Goal: Complete application form

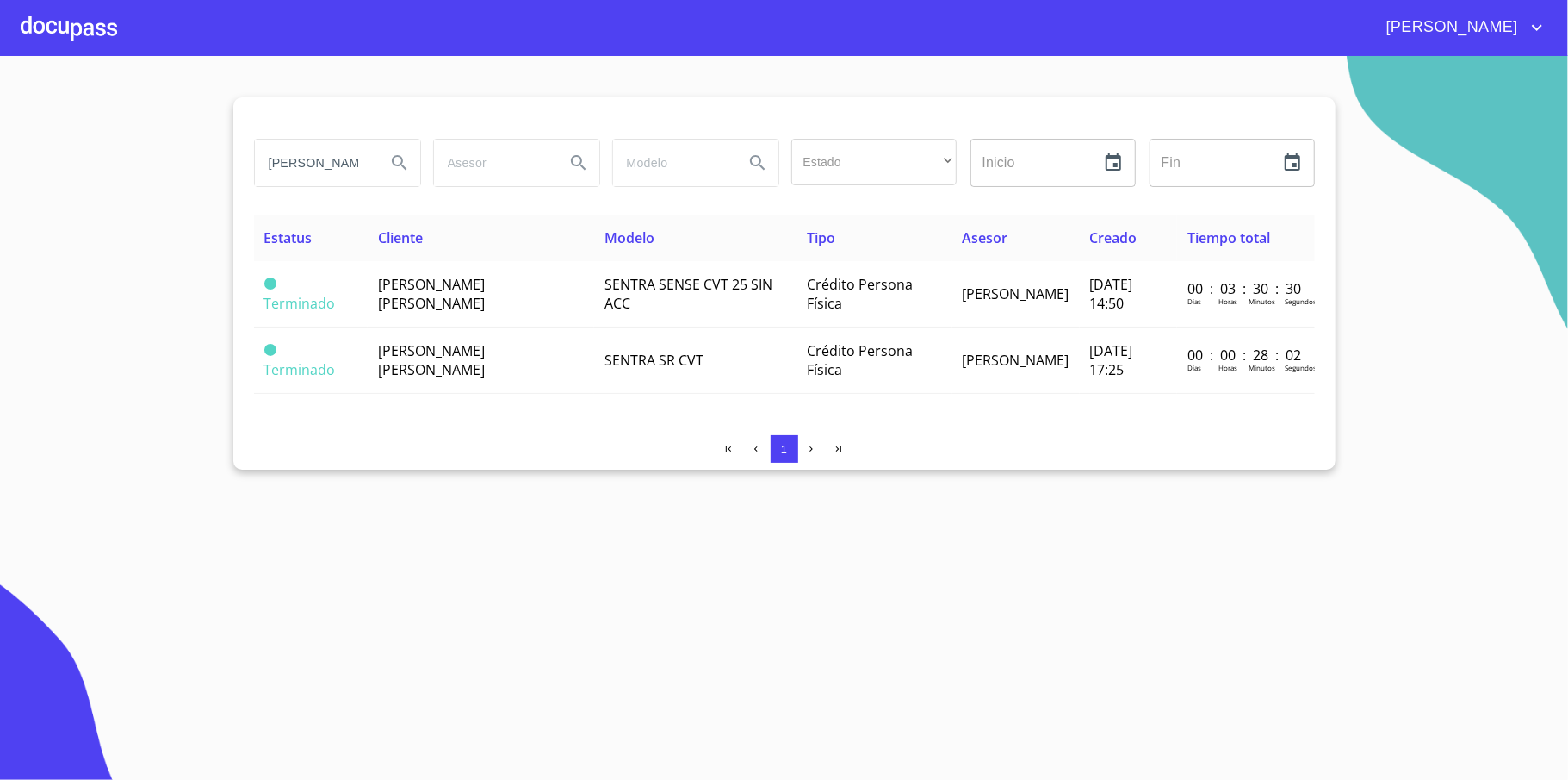
click at [358, 171] on input "[PERSON_NAME]" at bounding box center [313, 163] width 117 height 47
type input "[DEMOGRAPHIC_DATA][PERSON_NAME]"
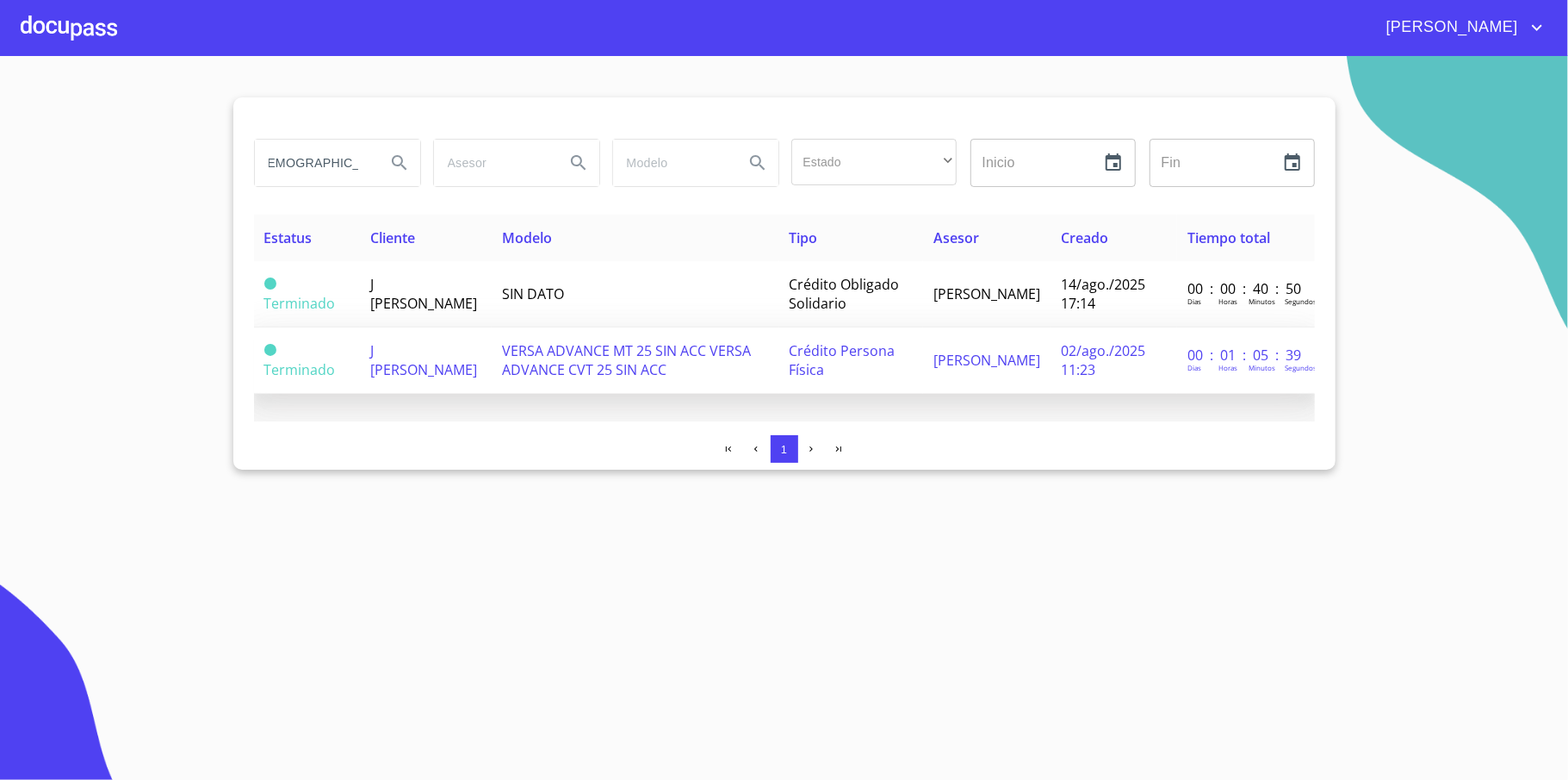
click at [508, 356] on span "VERSA ADVANCE MT 25 SIN ACC VERSA ADVANCE CVT 25 SIN ACC" at bounding box center [625, 359] width 249 height 38
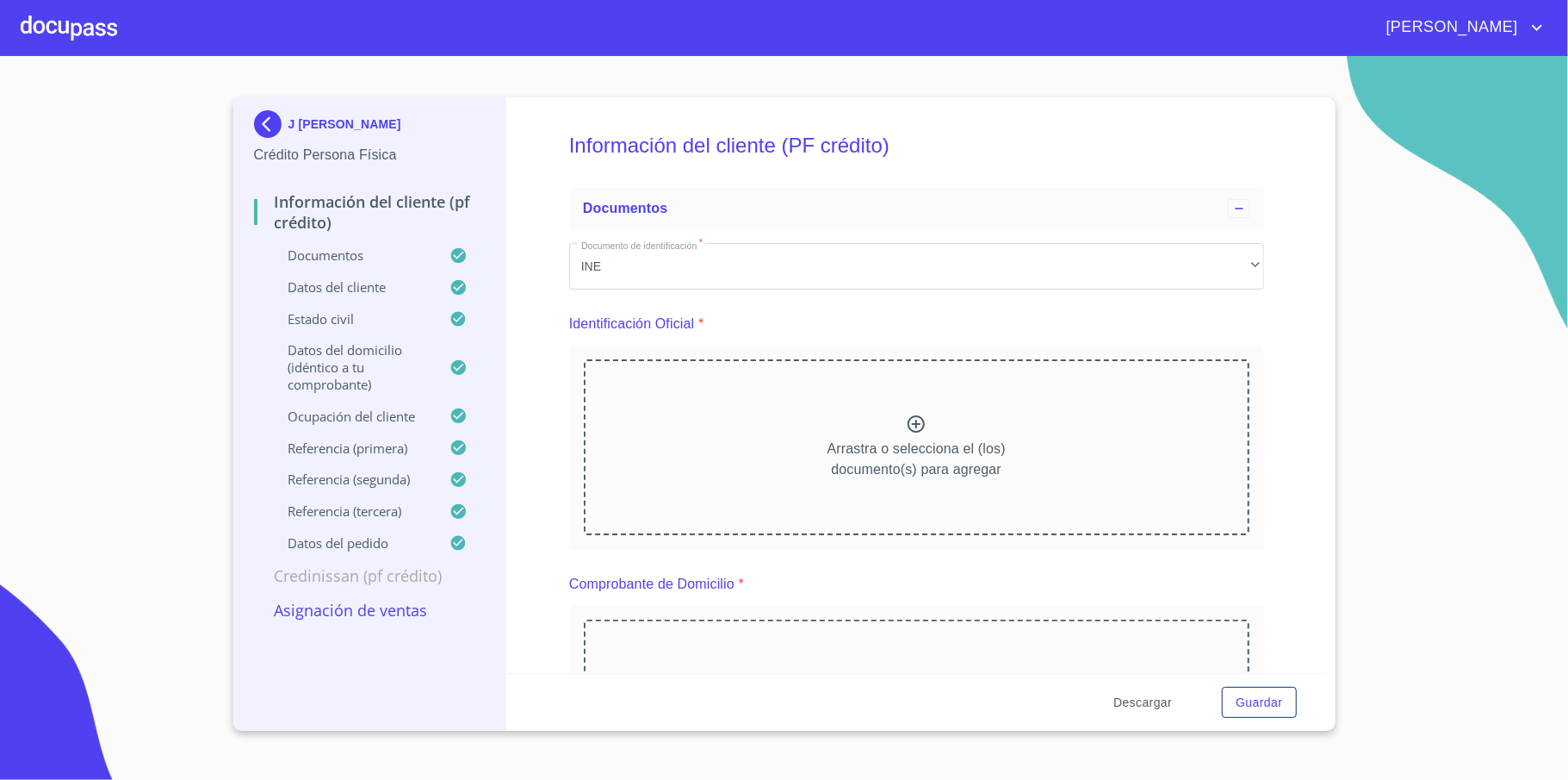
click at [1141, 696] on span "Descargar" at bounding box center [1143, 703] width 59 height 21
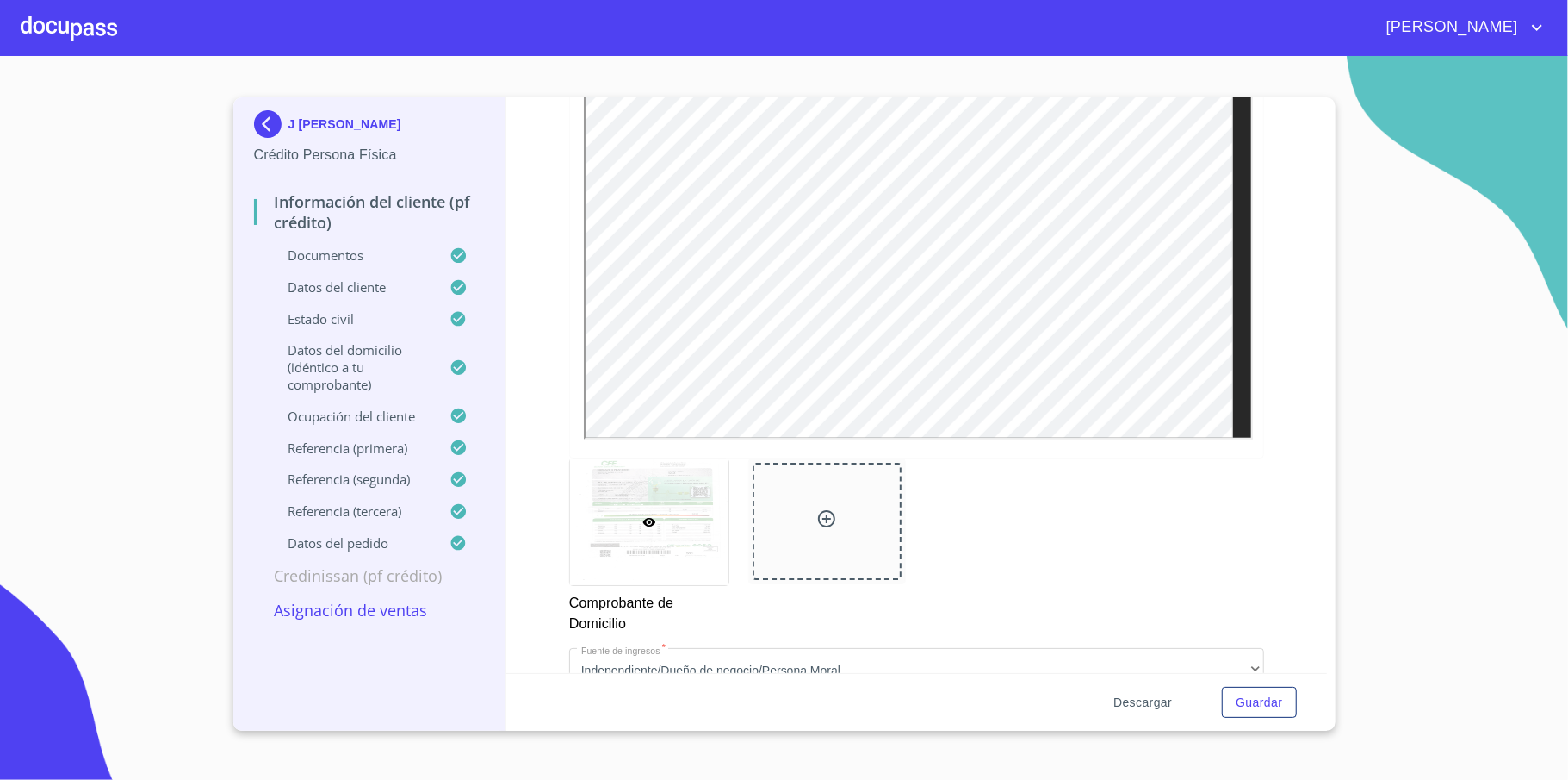
click at [1147, 694] on span "Descargar" at bounding box center [1143, 703] width 59 height 21
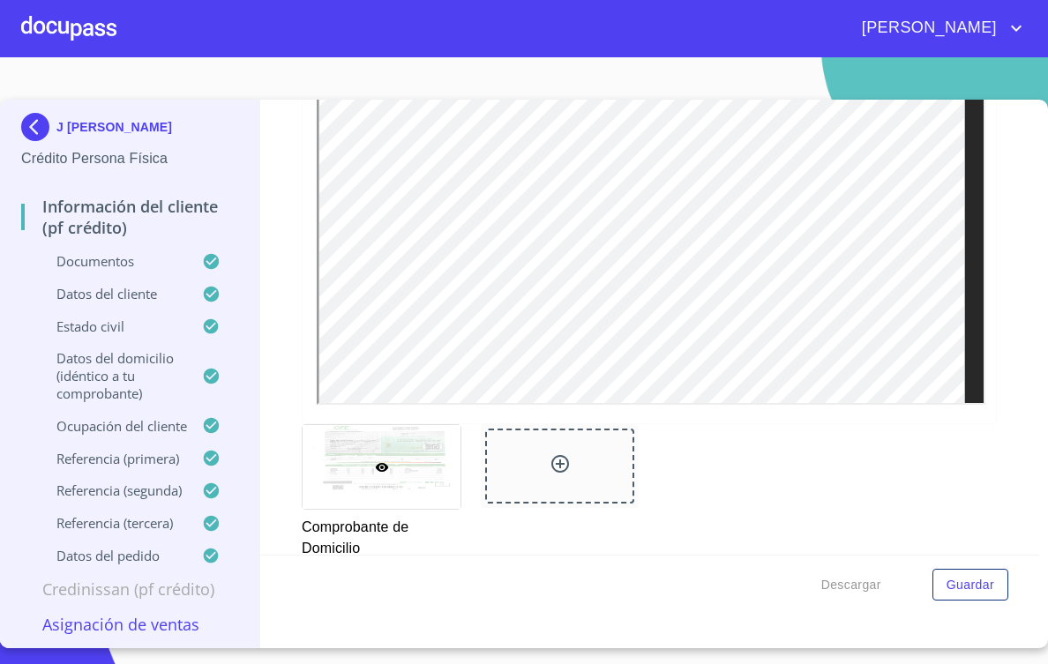
click at [47, 127] on img at bounding box center [38, 127] width 35 height 28
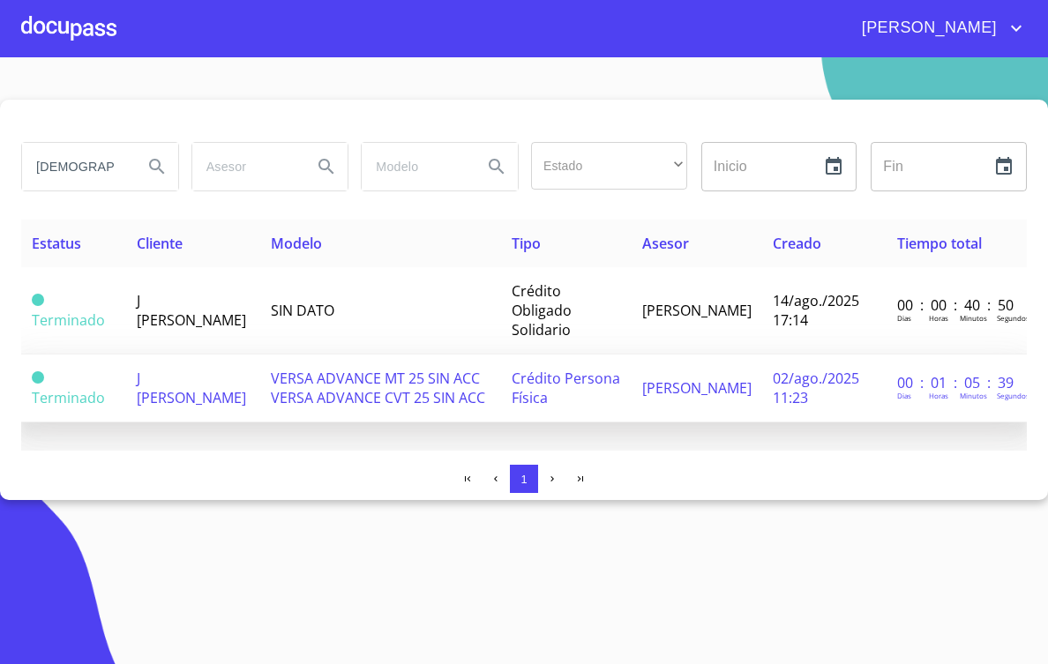
click at [330, 400] on span "VERSA ADVANCE MT 25 SIN ACC VERSA ADVANCE CVT 25 SIN ACC" at bounding box center [378, 388] width 214 height 39
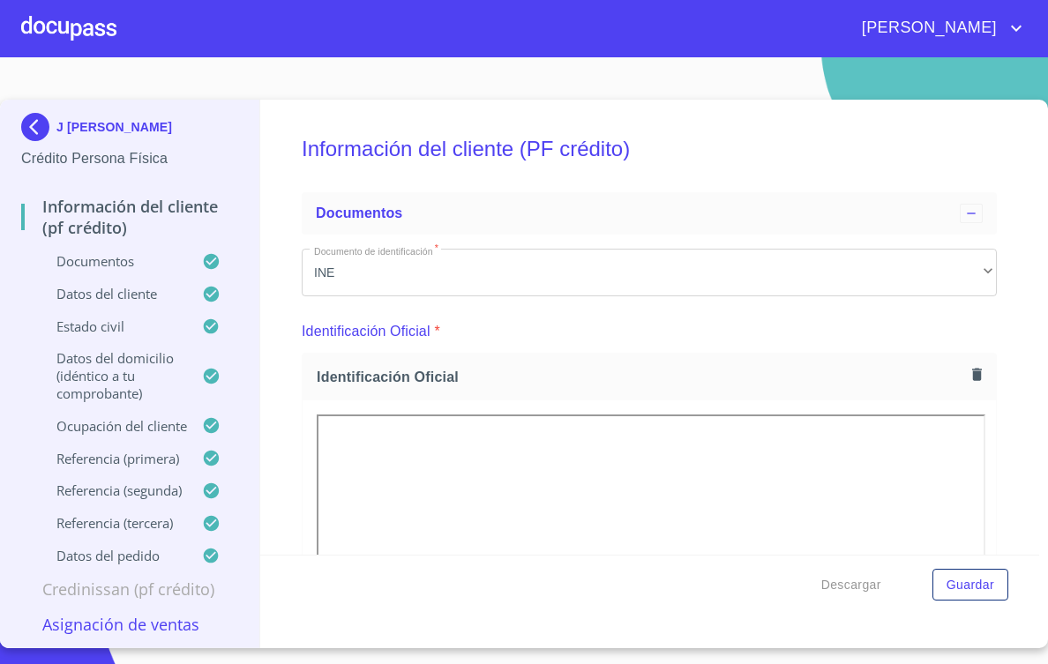
click at [34, 122] on img at bounding box center [38, 127] width 35 height 28
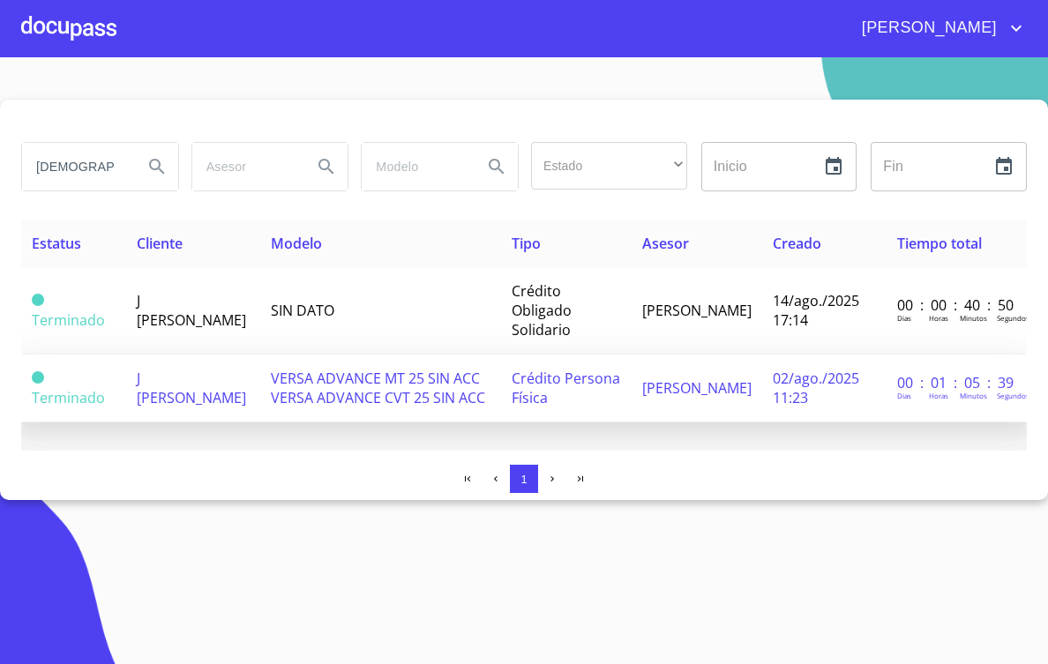
click at [389, 408] on span "VERSA ADVANCE MT 25 SIN ACC VERSA ADVANCE CVT 25 SIN ACC" at bounding box center [378, 388] width 214 height 39
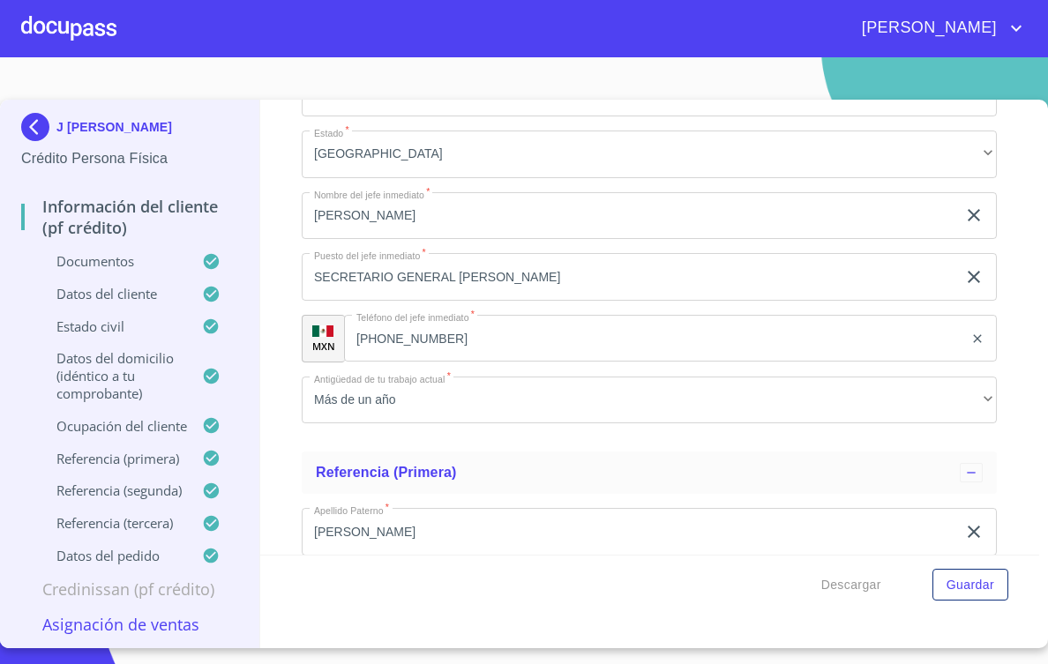
scroll to position [8211, 0]
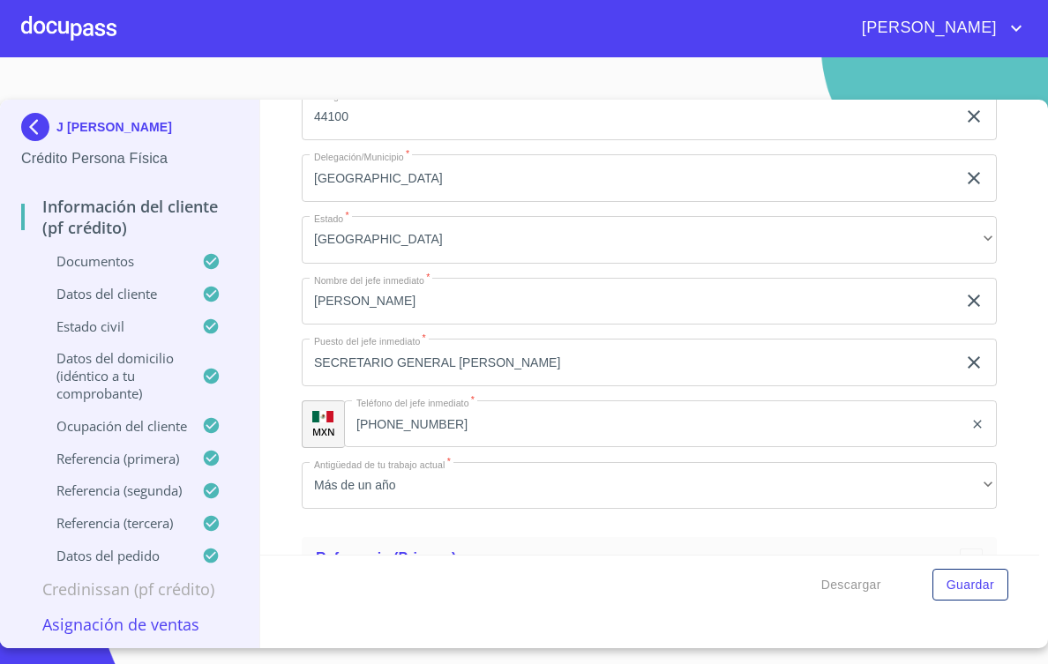
click at [36, 129] on img at bounding box center [38, 127] width 35 height 28
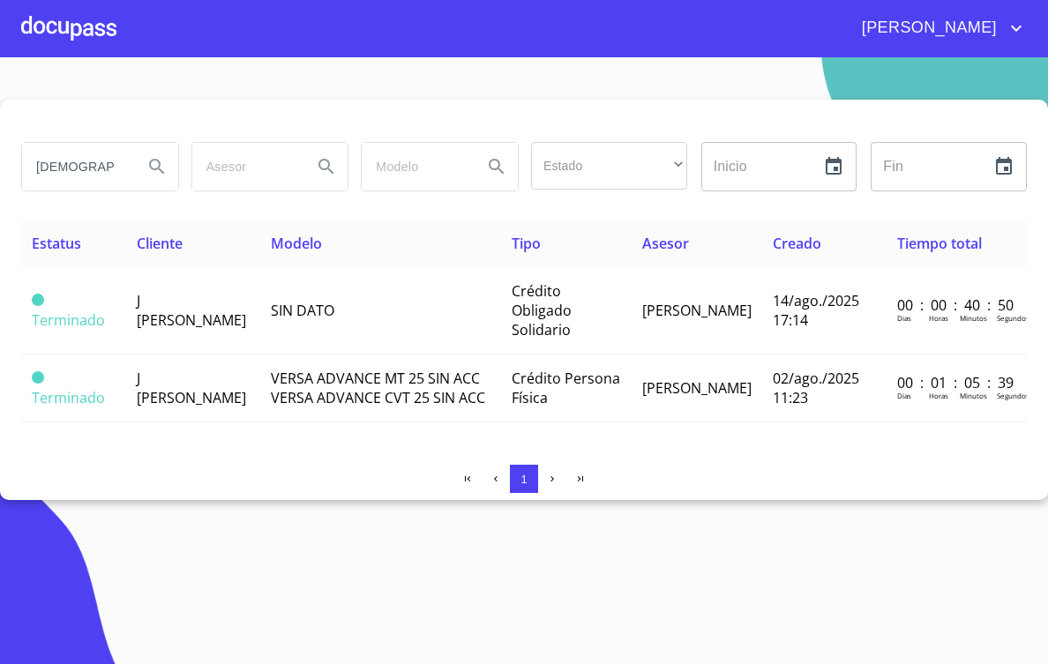
click at [90, 166] on input "[DEMOGRAPHIC_DATA][PERSON_NAME]" at bounding box center [75, 167] width 107 height 48
type input "nancy"
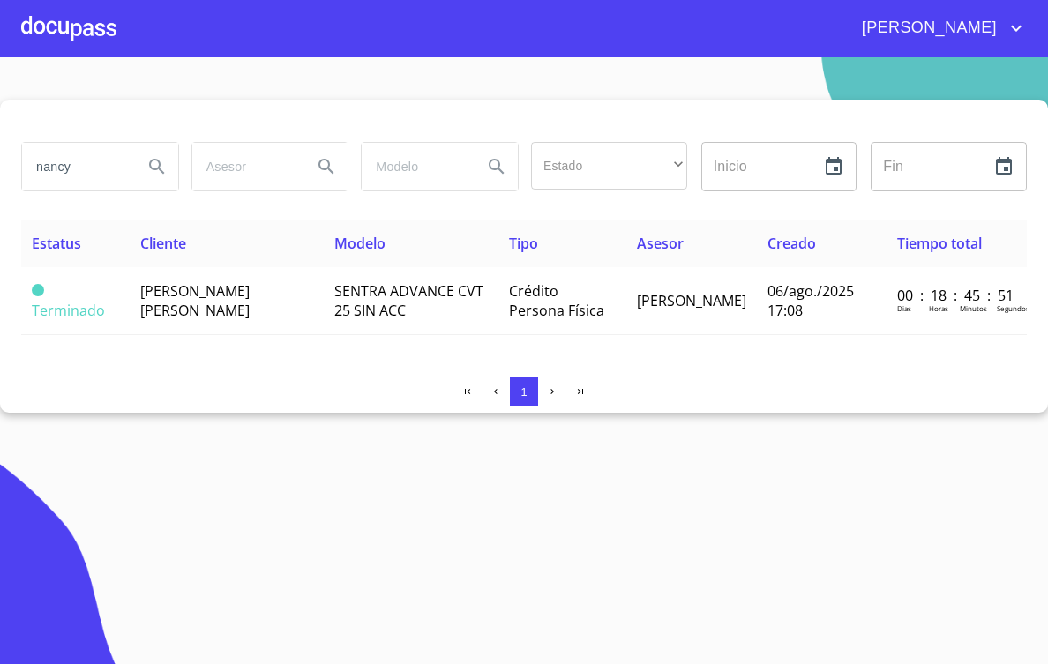
click at [194, 254] on th "Cliente" at bounding box center [226, 244] width 193 height 48
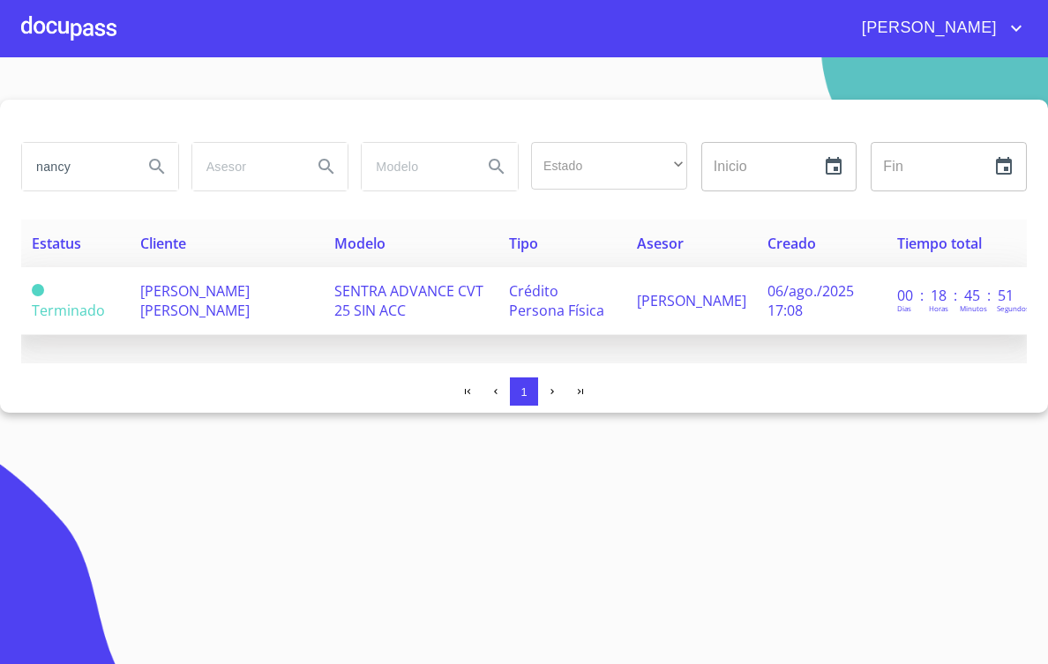
click at [195, 280] on td "[PERSON_NAME] [PERSON_NAME]" at bounding box center [226, 301] width 193 height 68
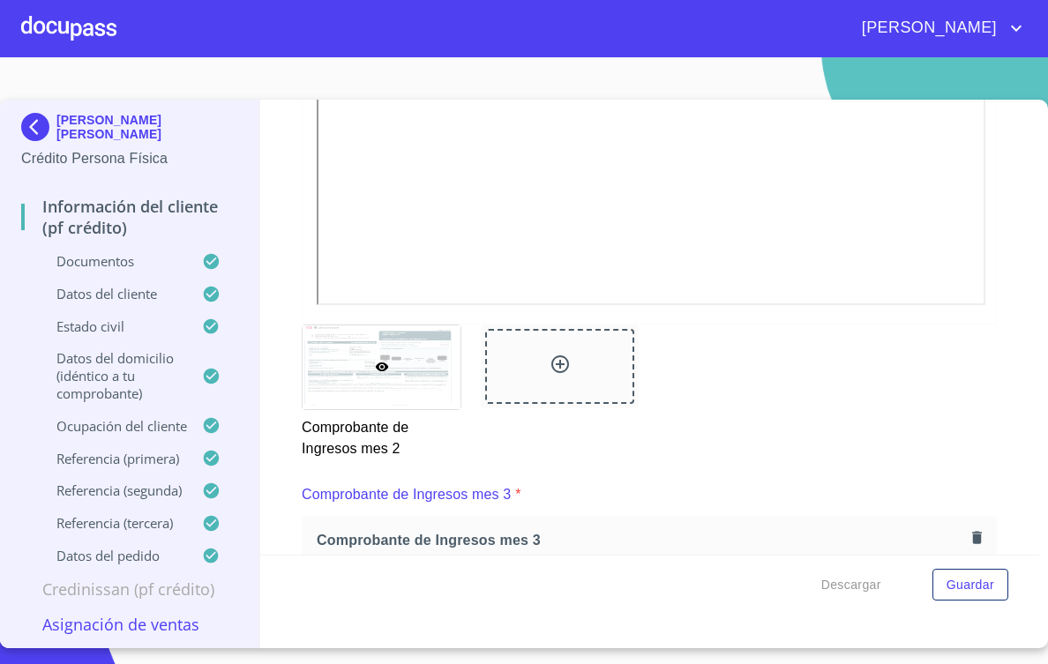
scroll to position [6265, 0]
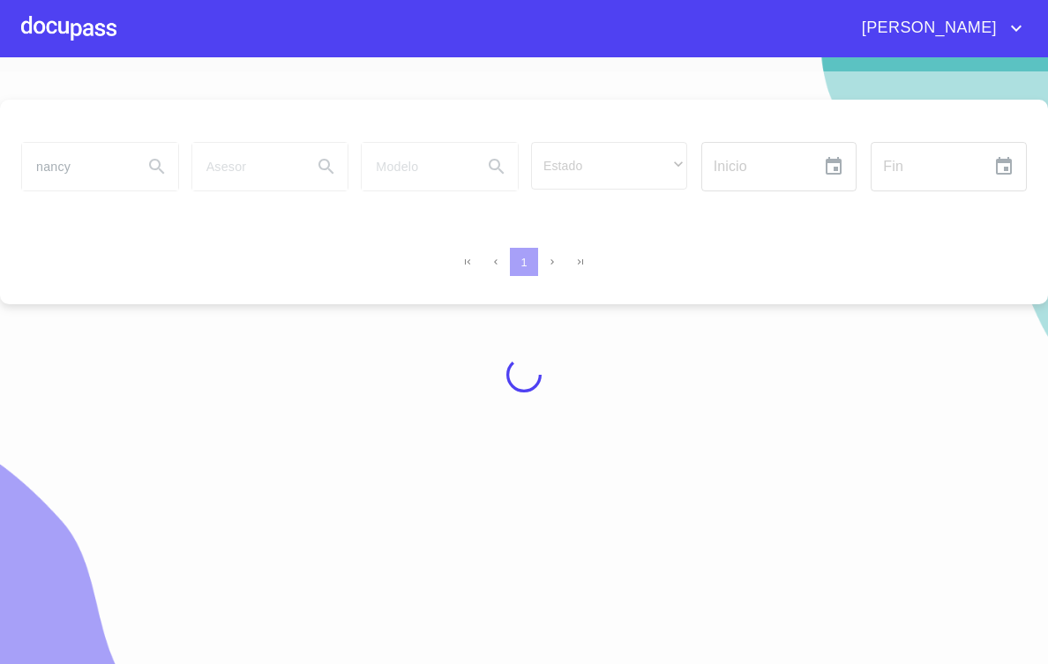
click at [76, 36] on div at bounding box center [68, 28] width 95 height 56
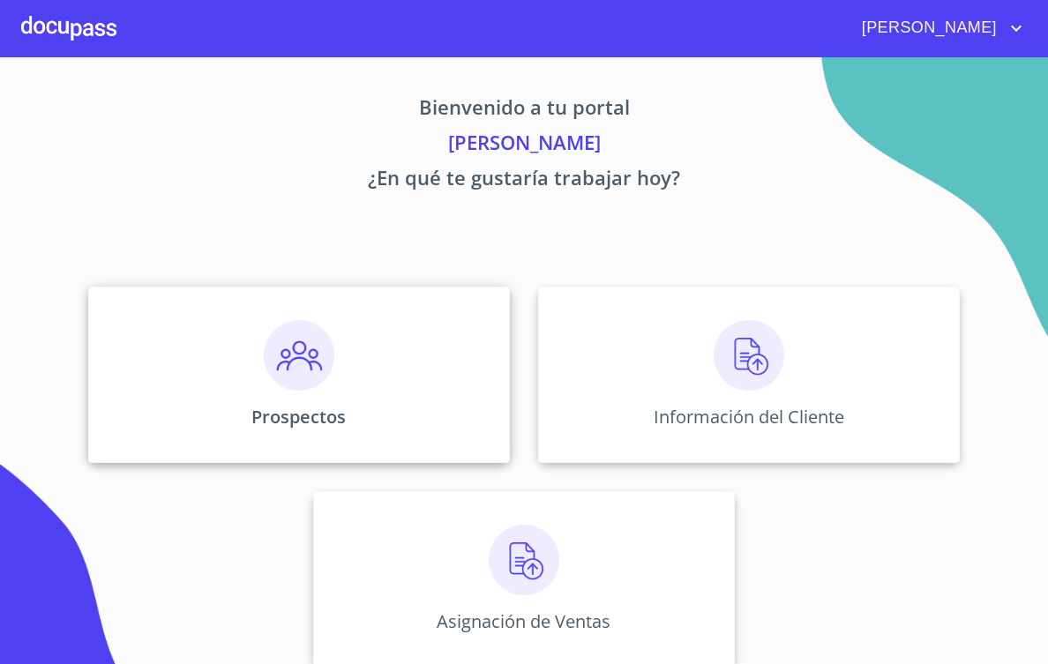
click at [329, 436] on div "Prospectos" at bounding box center [299, 375] width 422 height 176
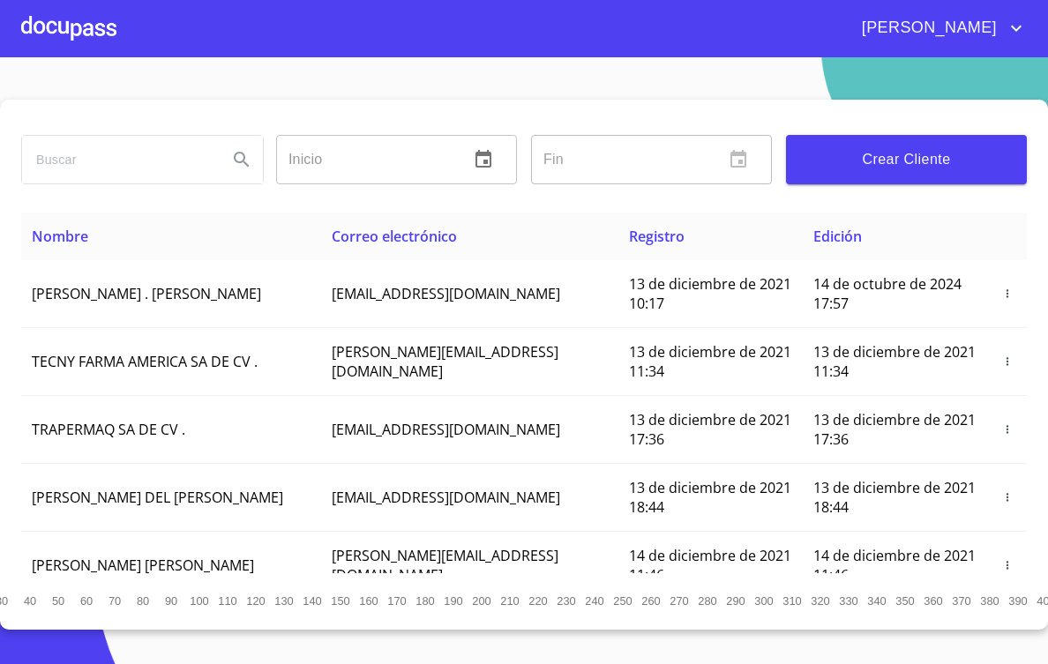
click at [92, 160] on input "search" at bounding box center [117, 160] width 191 height 48
type input "nancy"
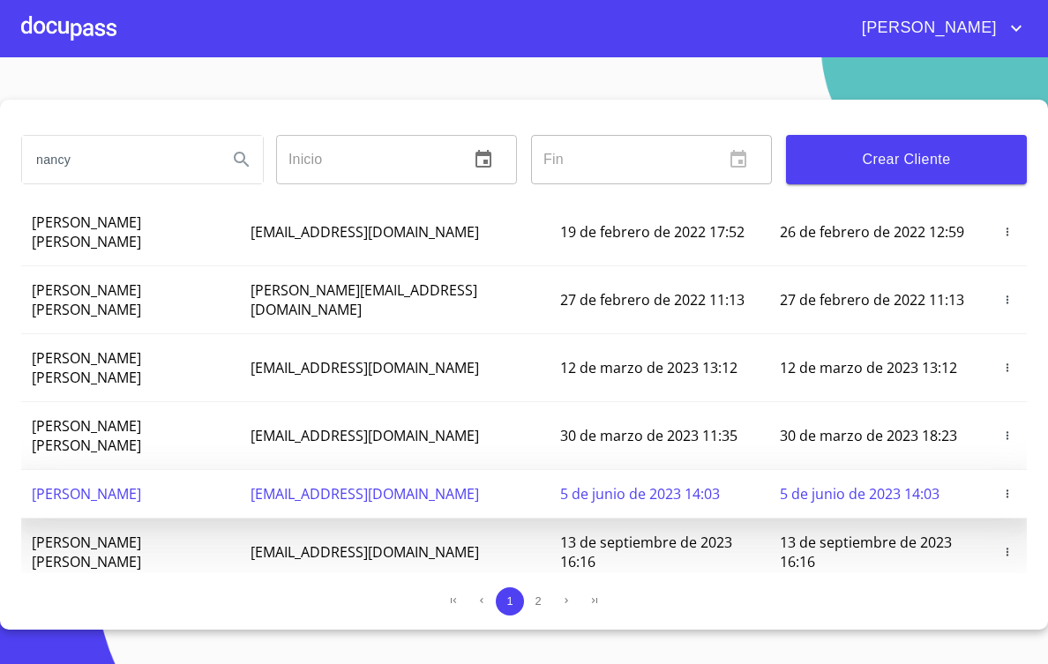
scroll to position [117, 0]
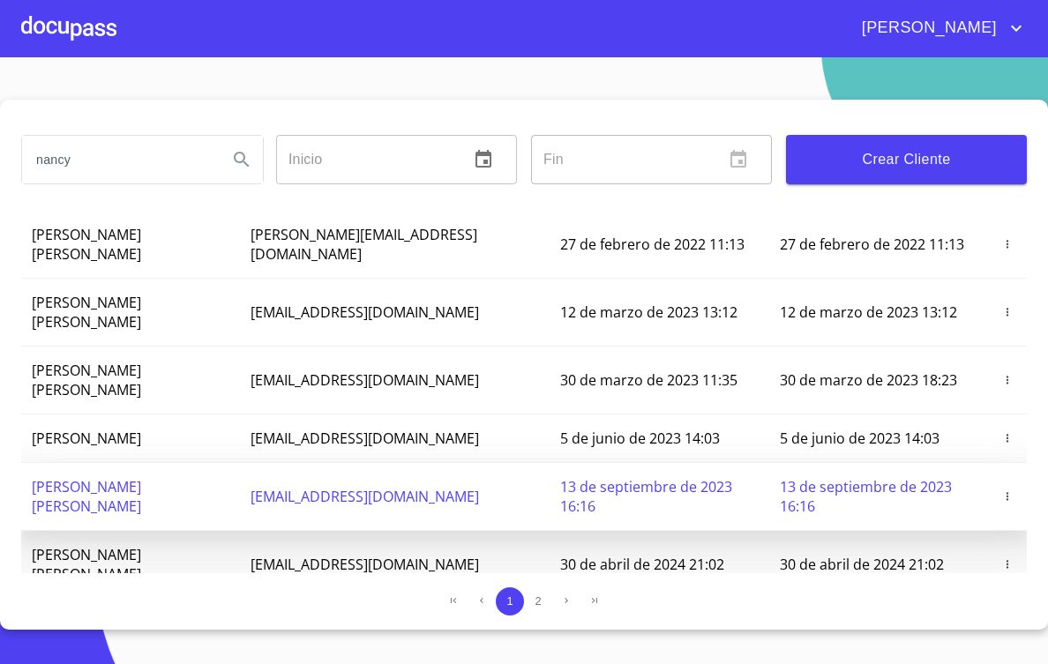
drag, startPoint x: 305, startPoint y: 446, endPoint x: 523, endPoint y: 446, distance: 218.0
click at [523, 463] on td "[EMAIL_ADDRESS][DOMAIN_NAME]" at bounding box center [395, 497] width 311 height 68
copy span "[EMAIL_ADDRESS][DOMAIN_NAME]"
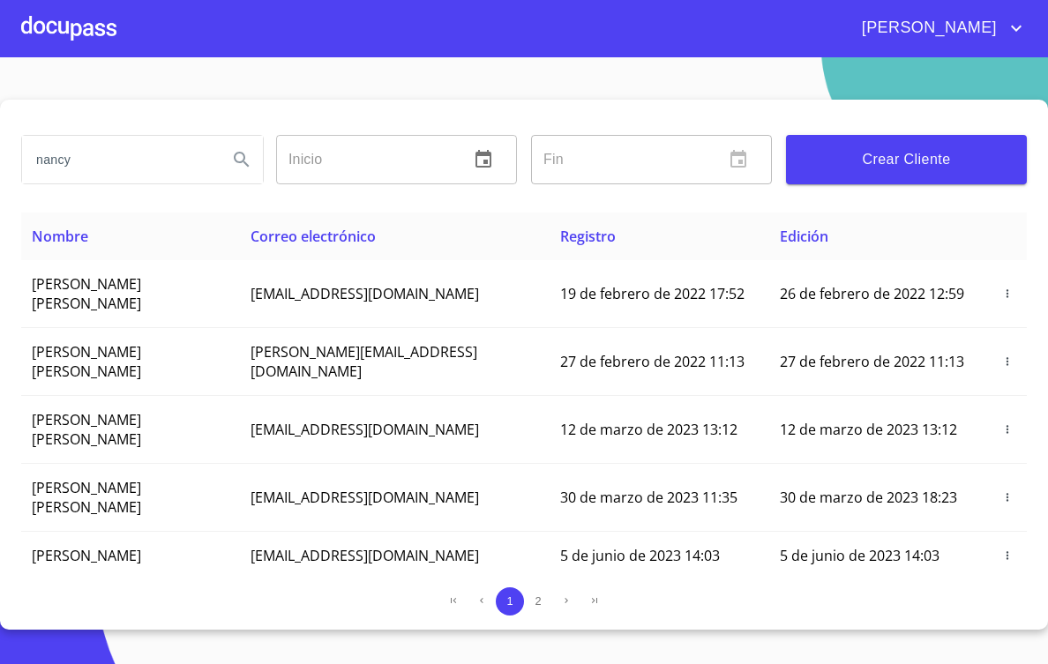
scroll to position [117, 0]
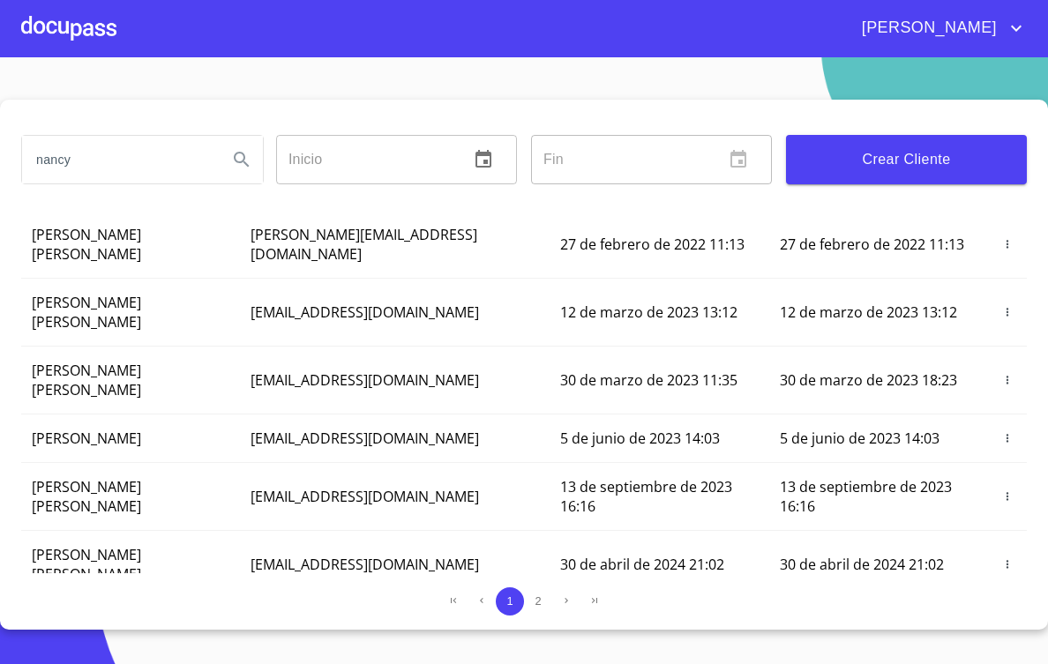
click at [86, 155] on input "nancy" at bounding box center [117, 160] width 191 height 48
type input "nancy pris"
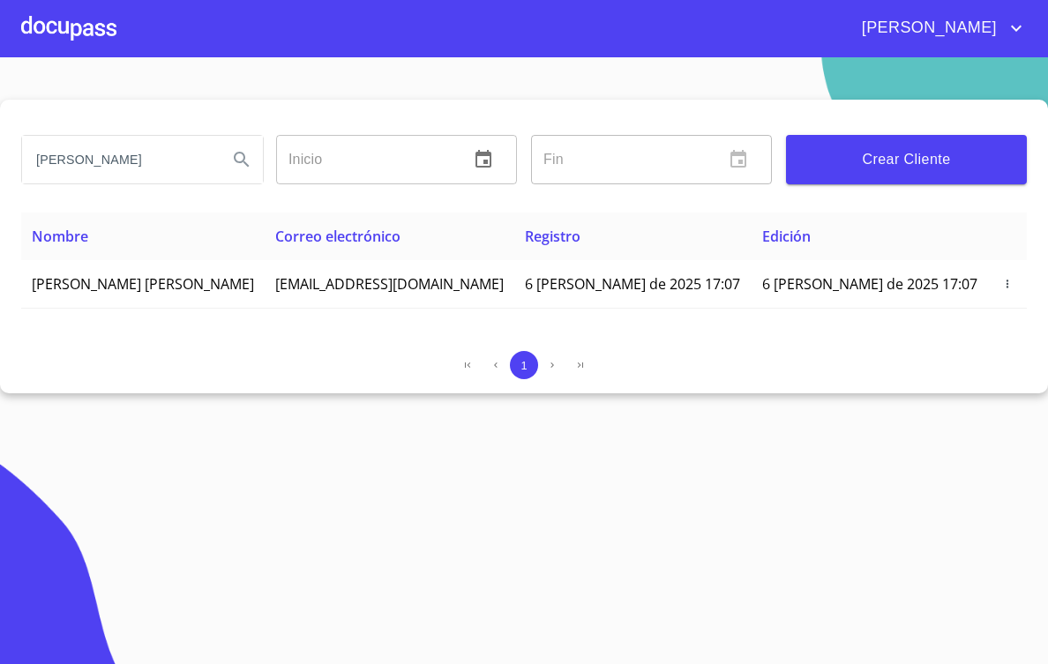
scroll to position [0, 0]
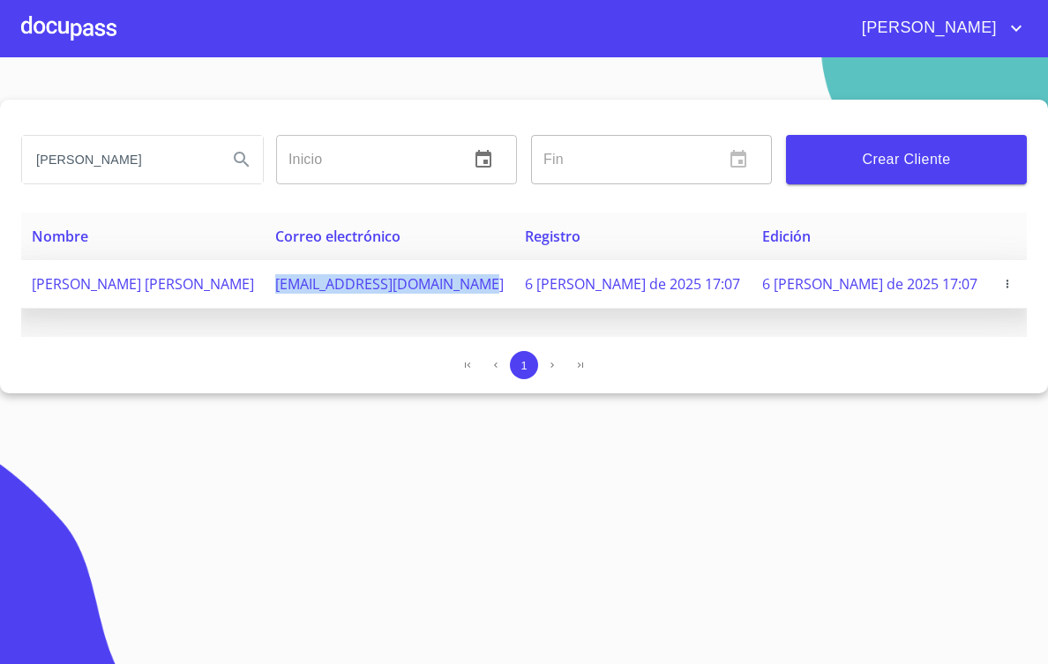
drag, startPoint x: 329, startPoint y: 289, endPoint x: 529, endPoint y: 287, distance: 200.3
click at [514, 287] on td "npriscillacordero@gmail.com" at bounding box center [390, 284] width 250 height 49
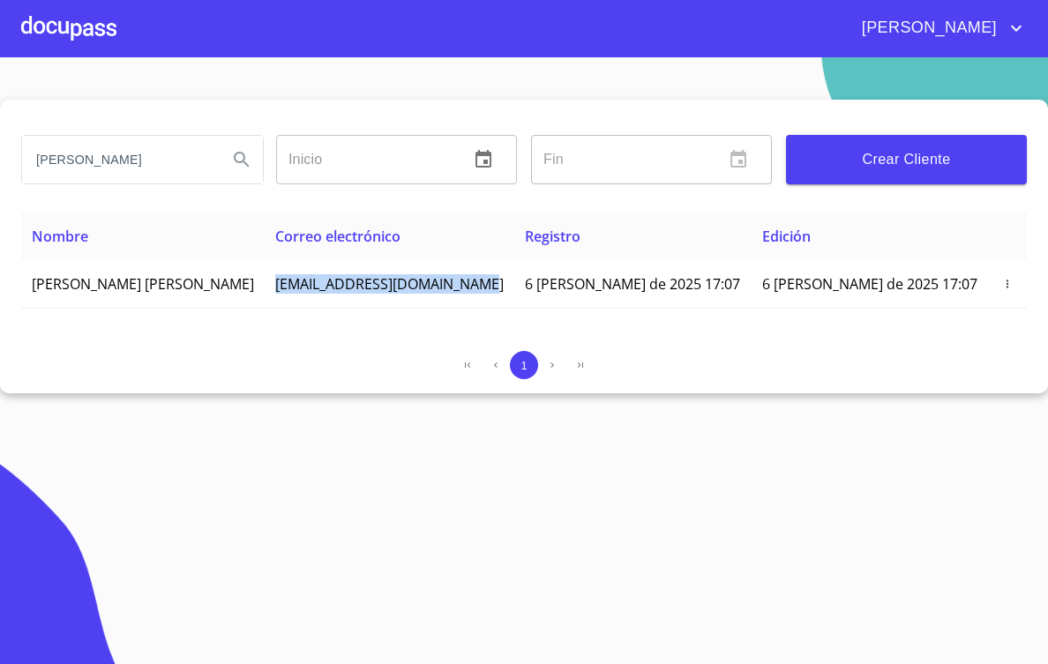
copy span "npriscillacordero@gmail.com"
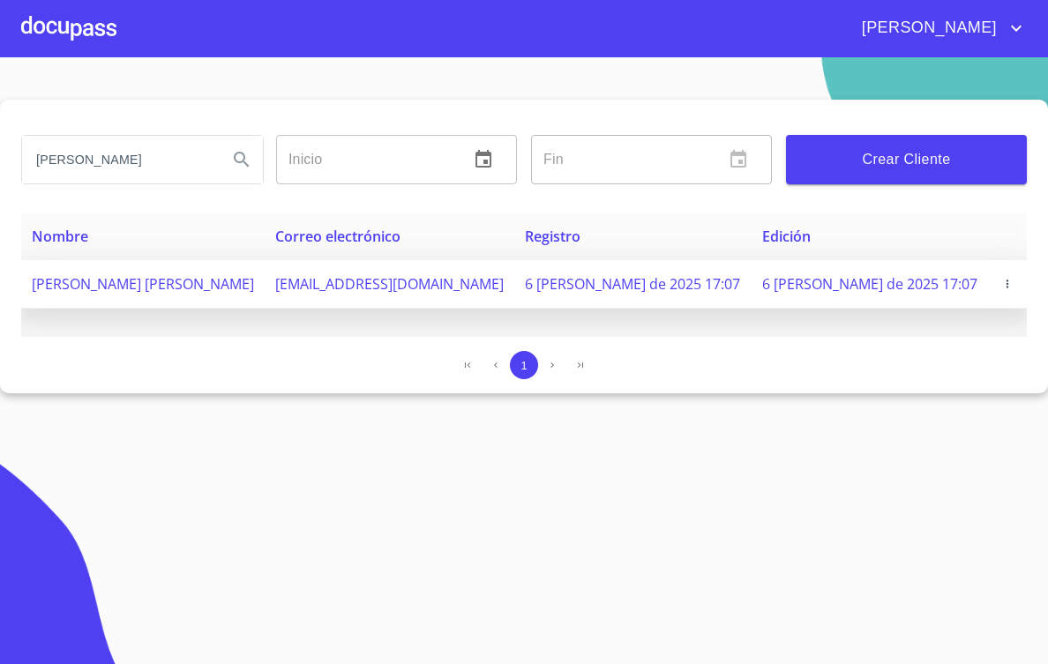
click at [195, 287] on span "[PERSON_NAME] [PERSON_NAME]" at bounding box center [143, 283] width 222 height 19
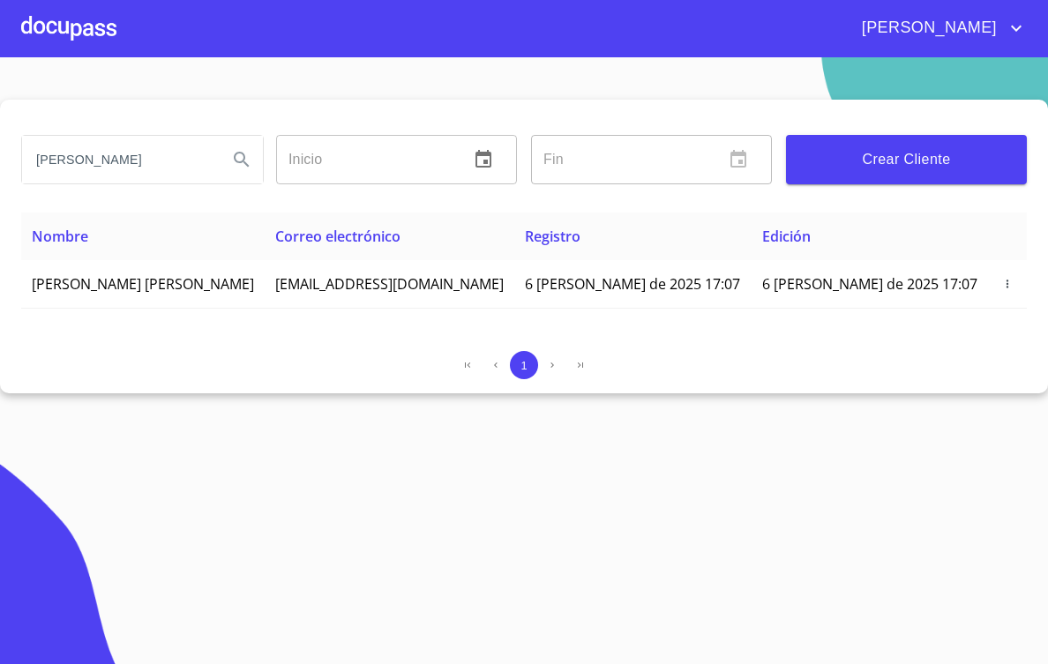
click at [85, 41] on div at bounding box center [68, 28] width 95 height 56
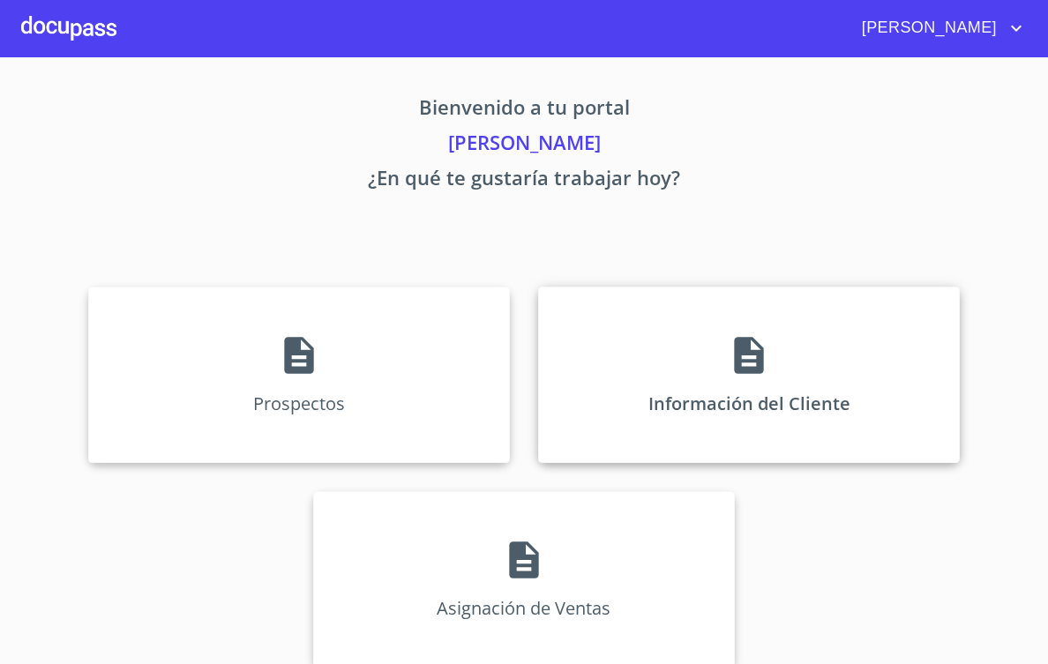
click at [717, 414] on div "Información del Cliente" at bounding box center [749, 375] width 422 height 176
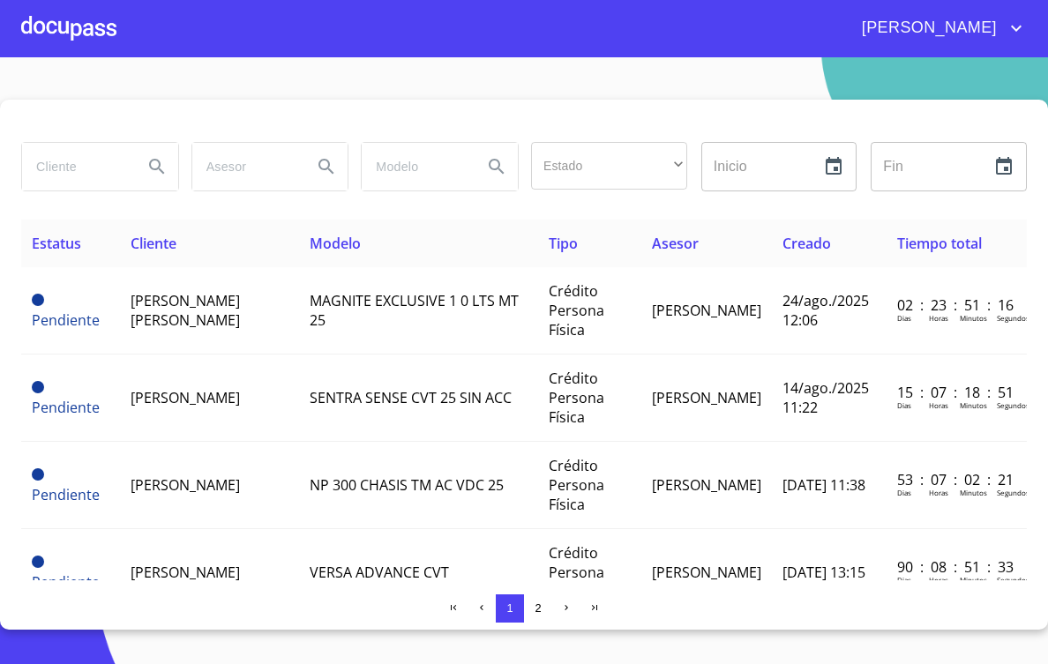
click at [103, 171] on input "search" at bounding box center [75, 167] width 107 height 48
type input "nancy"
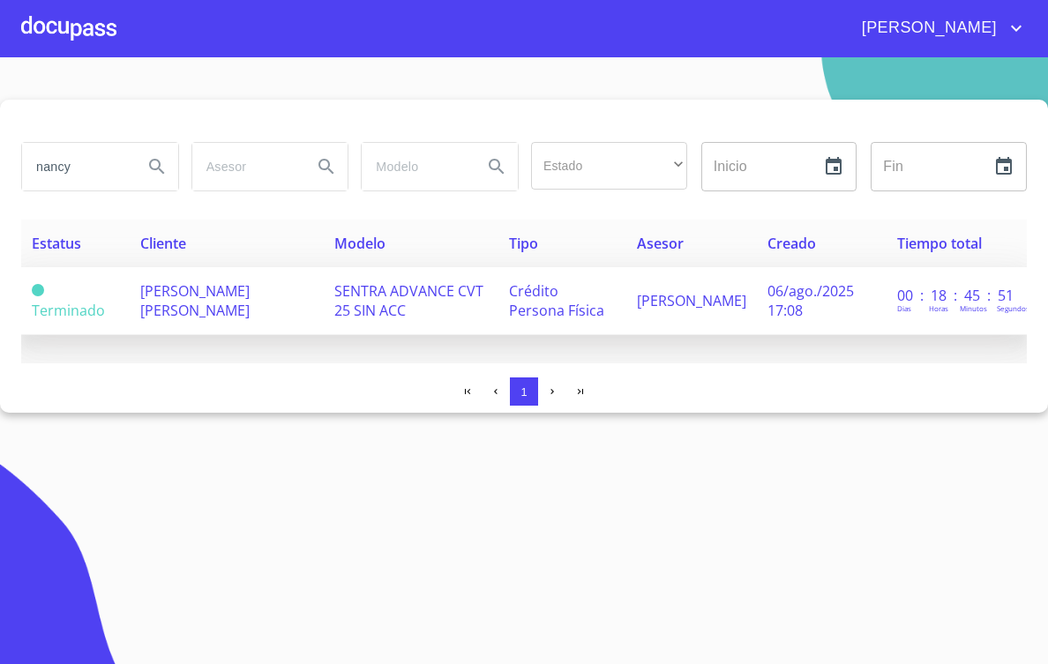
click at [324, 276] on td "SENTRA ADVANCE CVT 25 SIN ACC" at bounding box center [411, 301] width 175 height 68
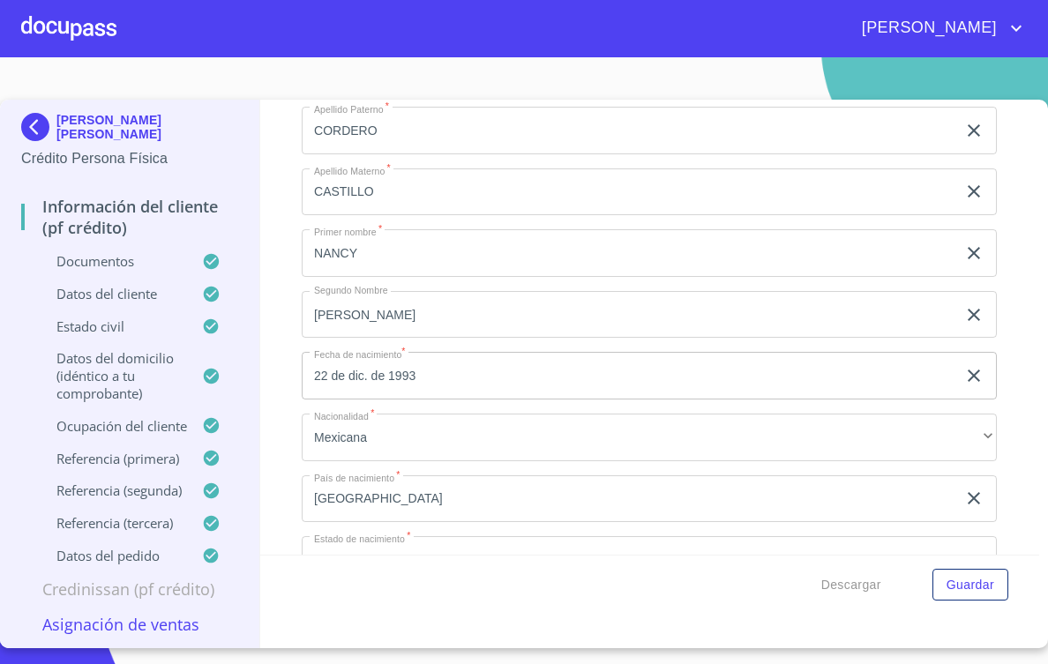
scroll to position [5529, 0]
click at [475, 468] on div "Apellido Paterno   * CORDERO ​ Apellido Materno   * CASTILLO ​ Primer nombre   …" at bounding box center [649, 498] width 695 height 814
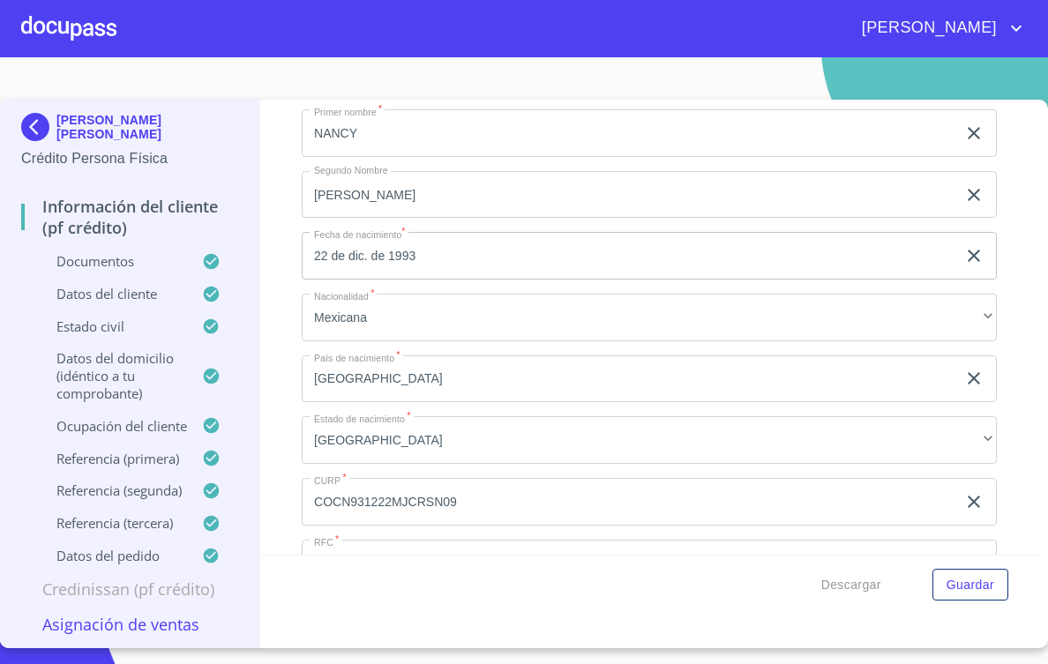
scroll to position [5765, 0]
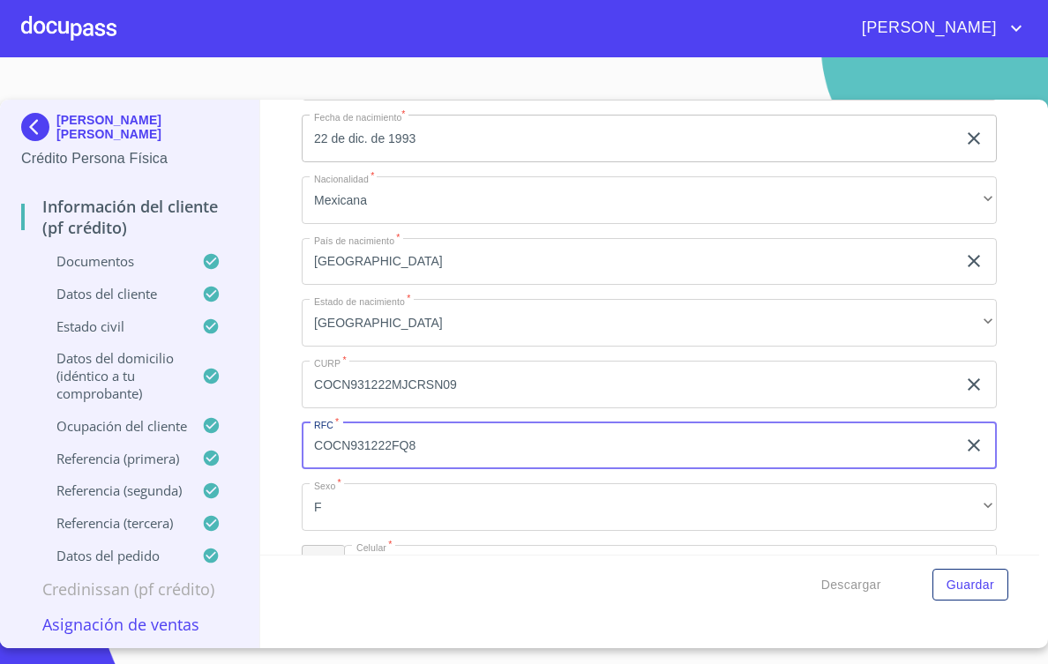
click at [376, 457] on input "COCN931222FQ8" at bounding box center [629, 447] width 655 height 48
